Goal: Navigation & Orientation: Find specific page/section

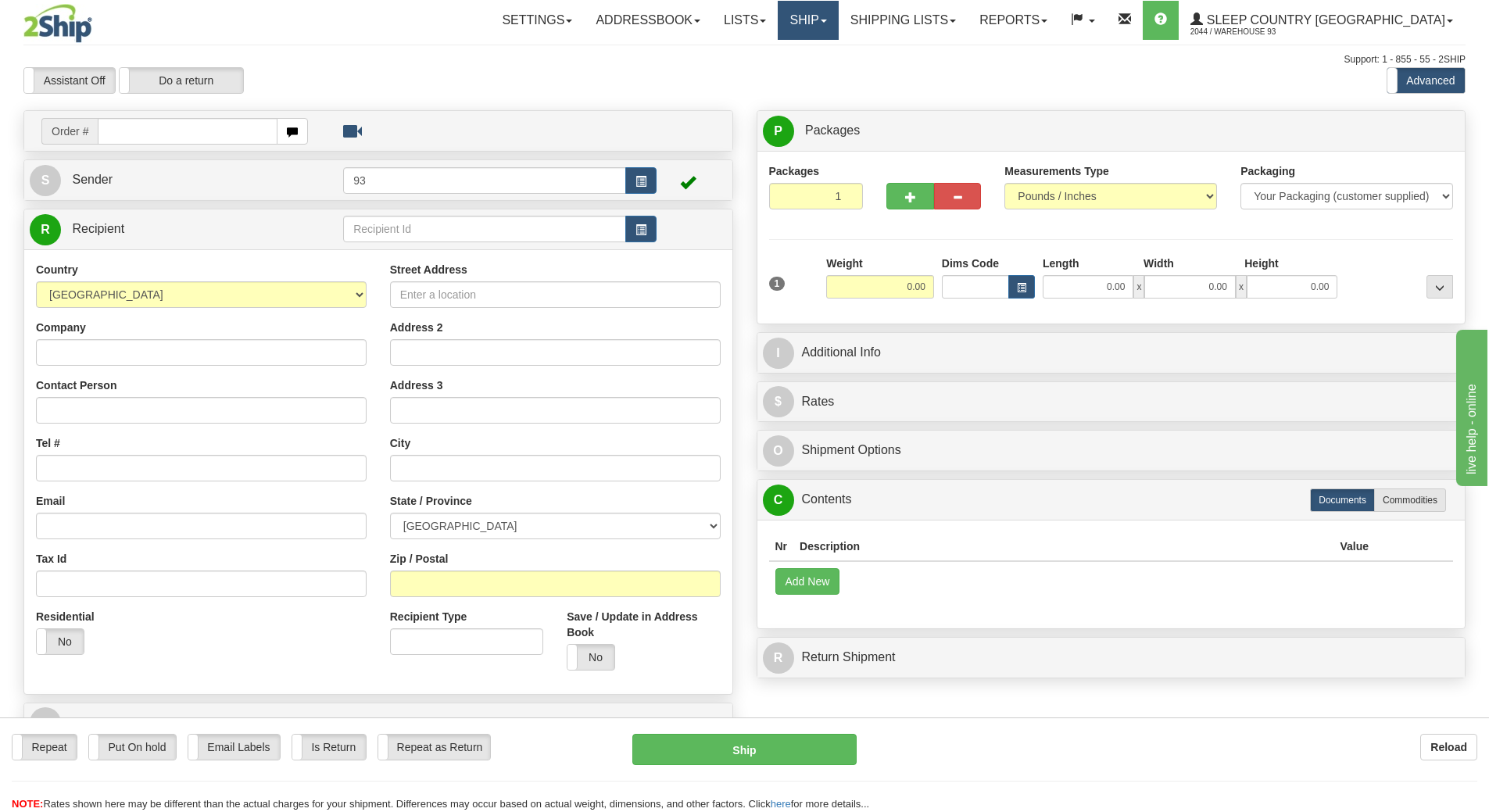
click at [838, 15] on link "Ship" at bounding box center [808, 20] width 60 height 39
click at [838, 54] on link "Ship Screen" at bounding box center [767, 55] width 142 height 21
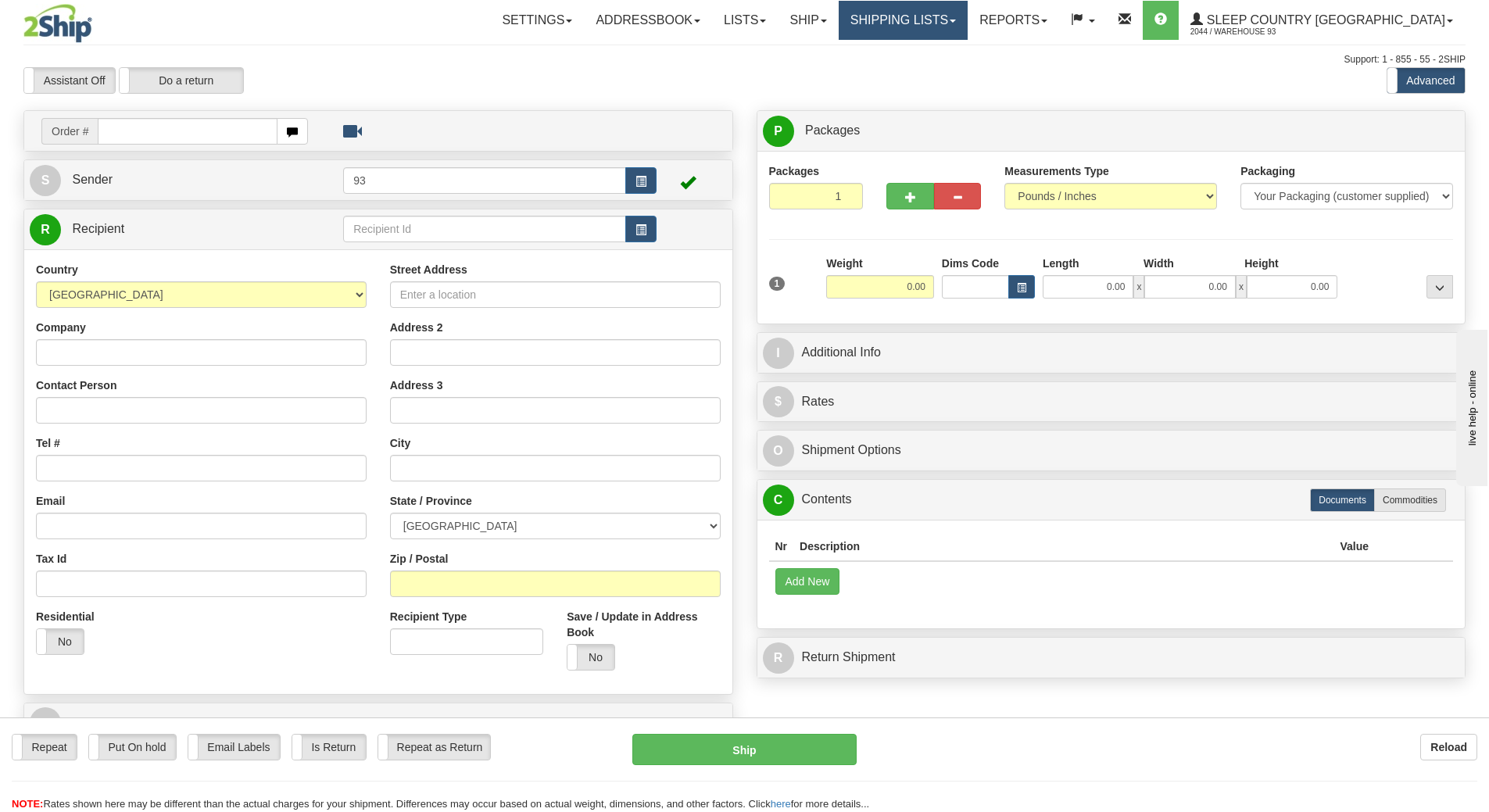
click at [943, 16] on link "Shipping lists" at bounding box center [903, 20] width 129 height 39
click at [952, 17] on link "Shipping lists" at bounding box center [903, 20] width 129 height 39
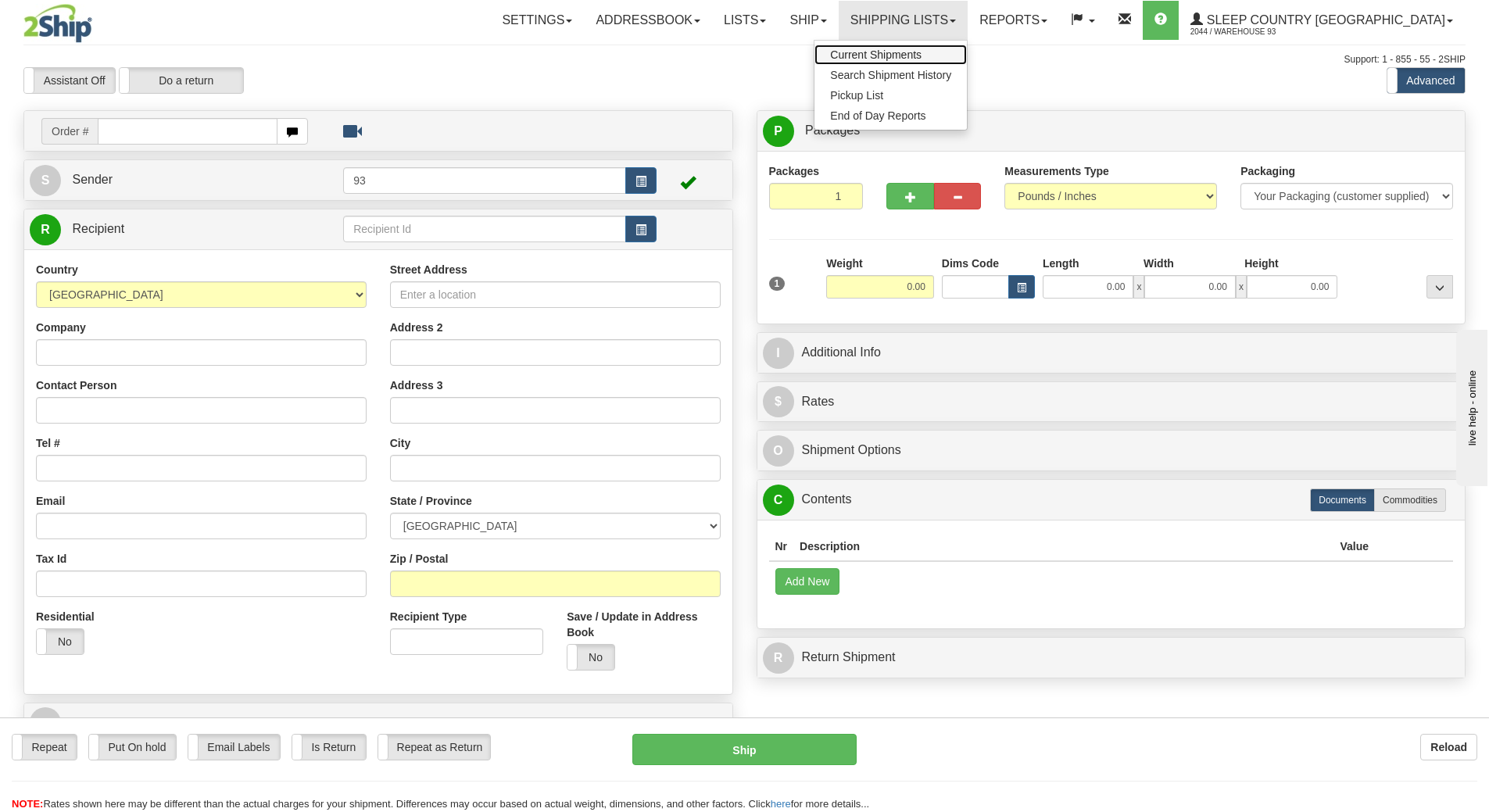
click at [961, 61] on link "Current Shipments" at bounding box center [891, 55] width 153 height 21
